Goal: Find specific page/section: Find specific page/section

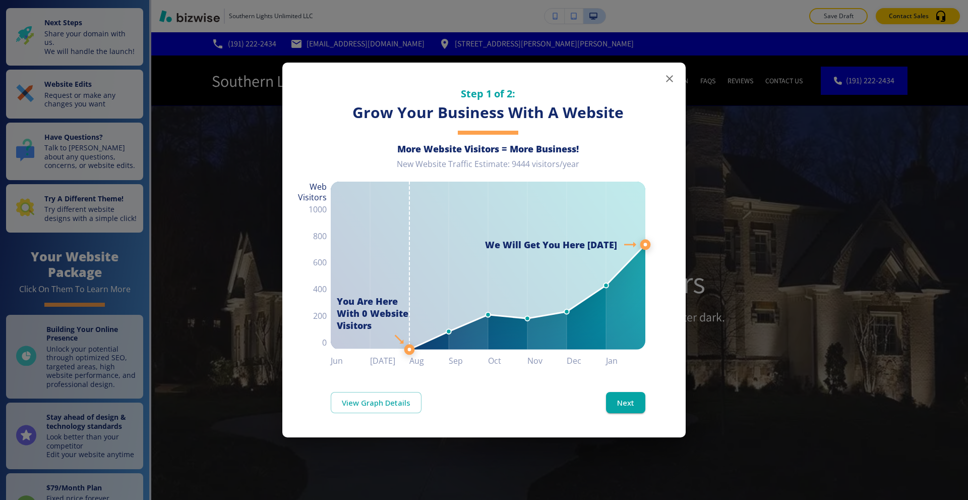
click at [668, 77] on icon "button" at bounding box center [669, 78] width 7 height 7
